Goal: Navigation & Orientation: Find specific page/section

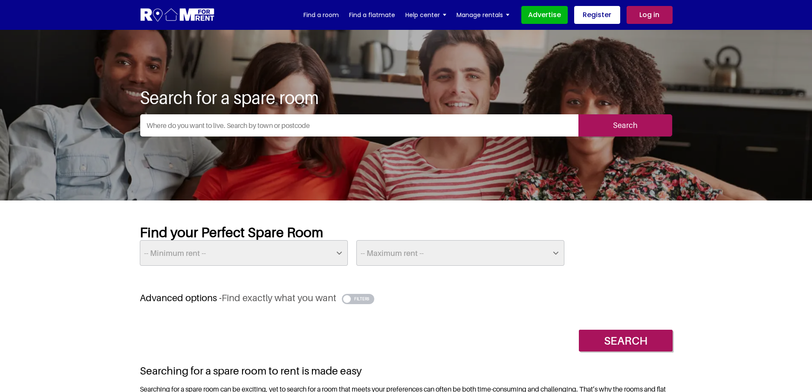
click at [180, 131] on input "text" at bounding box center [359, 125] width 438 height 22
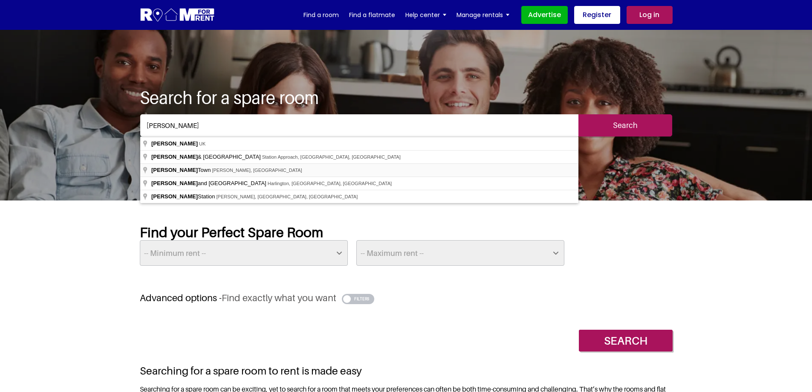
type input "[PERSON_NAME][GEOGRAPHIC_DATA], [GEOGRAPHIC_DATA], [GEOGRAPHIC_DATA]"
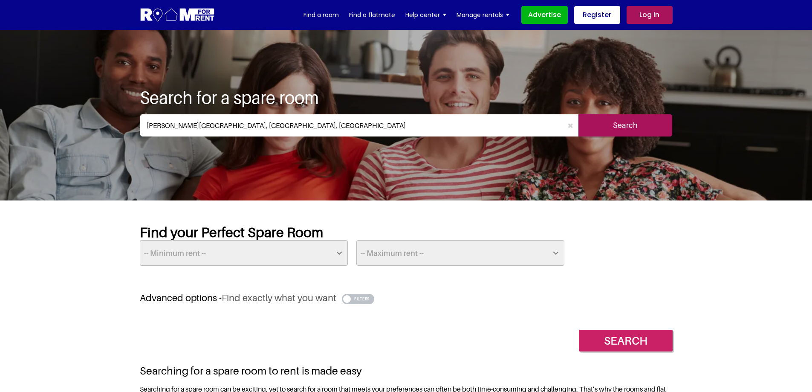
click at [639, 344] on input "Search" at bounding box center [626, 340] width 94 height 22
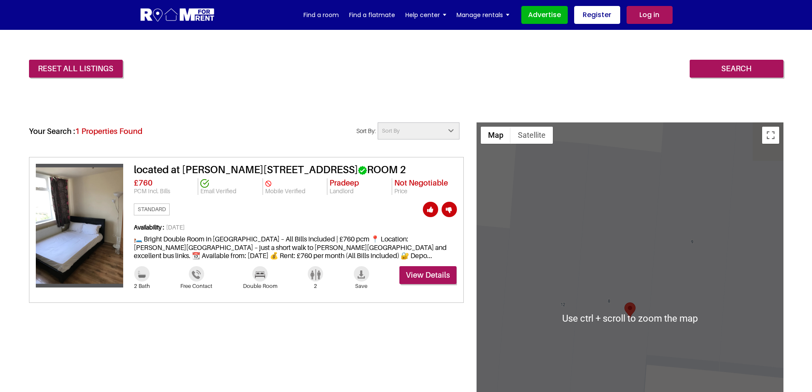
scroll to position [298, 0]
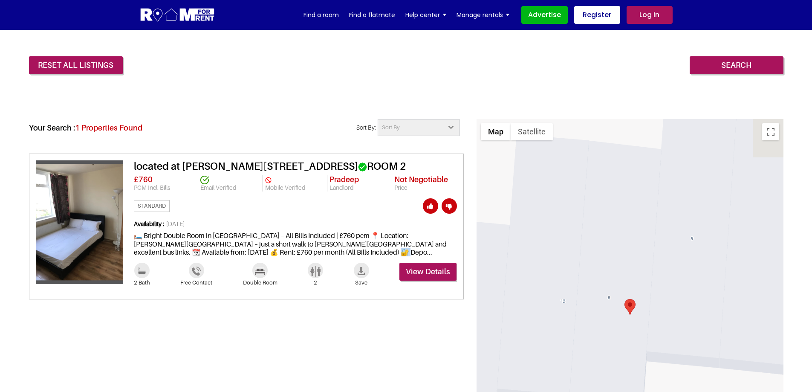
drag, startPoint x: 382, startPoint y: 245, endPoint x: 388, endPoint y: 245, distance: 5.5
click at [388, 245] on div "Availability : 03 Aug 2025 🛏️ Bright Double Room in Kilburn – All Bills Include…" at bounding box center [295, 241] width 323 height 42
copy div "en"
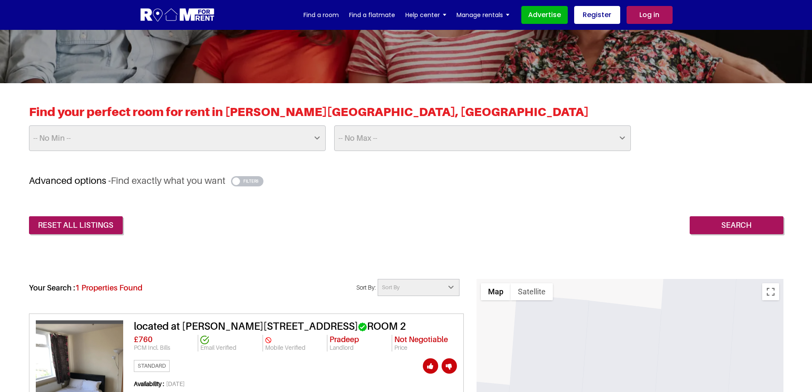
scroll to position [0, 0]
